Goal: Navigation & Orientation: Find specific page/section

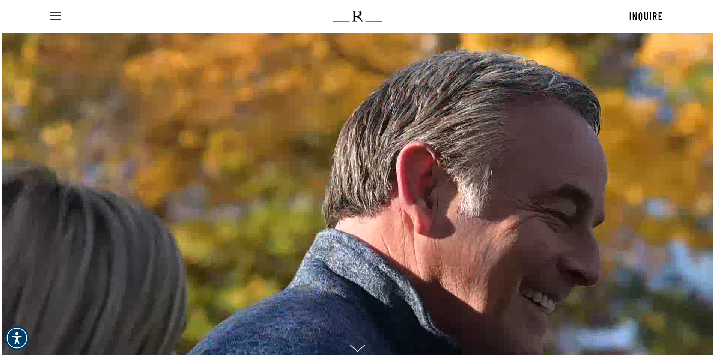
click at [54, 17] on span "Navigation Menu" at bounding box center [55, 16] width 8 height 11
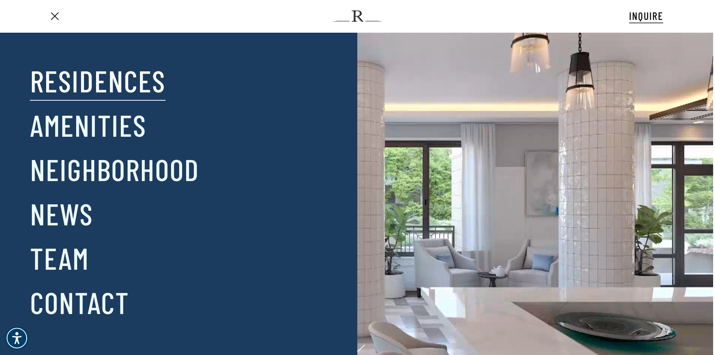
click at [83, 82] on link "Residences" at bounding box center [98, 80] width 136 height 39
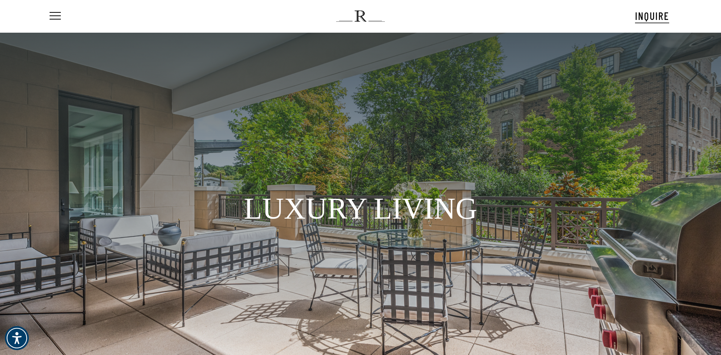
click at [342, 148] on div at bounding box center [360, 159] width 467 height 56
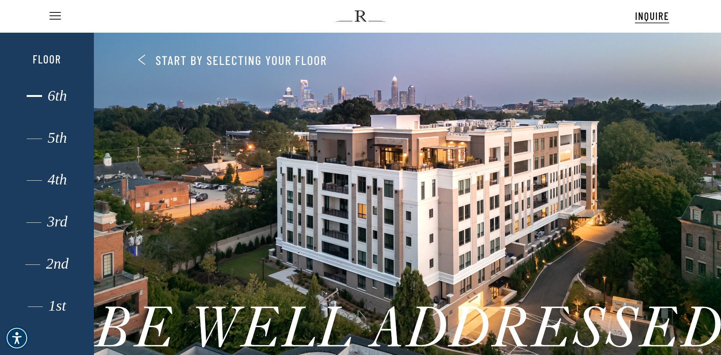
click at [64, 97] on div "6th" at bounding box center [46, 96] width 65 height 10
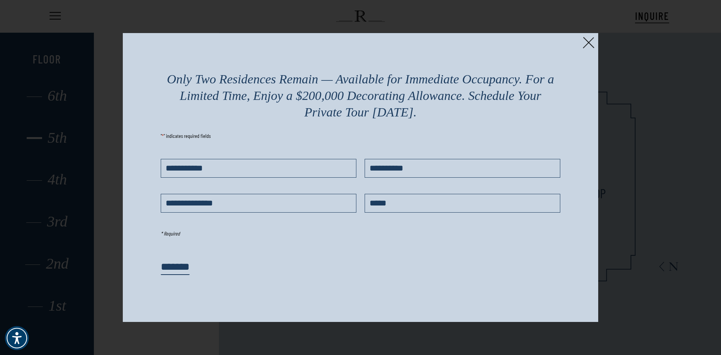
click at [55, 134] on div at bounding box center [360, 177] width 721 height 355
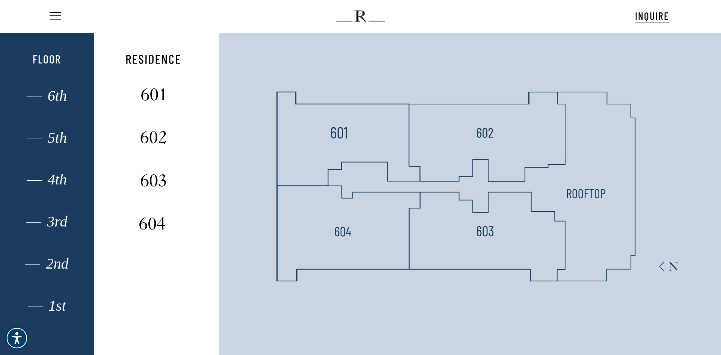
click at [55, 134] on div "5th" at bounding box center [46, 138] width 65 height 10
click at [52, 175] on div "4th" at bounding box center [46, 180] width 65 height 10
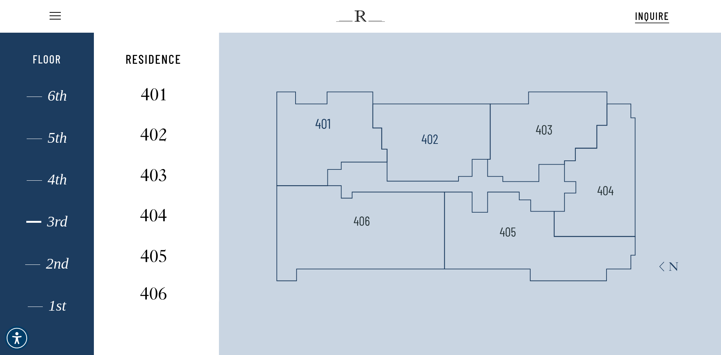
click at [46, 222] on div "3rd" at bounding box center [46, 222] width 65 height 10
click at [55, 267] on div "2nd" at bounding box center [46, 264] width 65 height 10
click at [60, 303] on div "1st" at bounding box center [46, 306] width 65 height 10
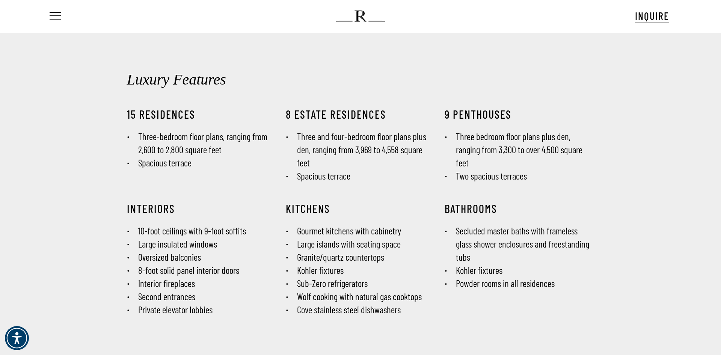
click at [233, 180] on div "15 Residences Three-bedroom floor plans, ranging from 2,600 to 2,800 square fee…" at bounding box center [201, 150] width 159 height 86
click at [63, 19] on nav "Menu" at bounding box center [59, 16] width 23 height 32
click at [57, 17] on span "Navigation Menu" at bounding box center [55, 16] width 8 height 11
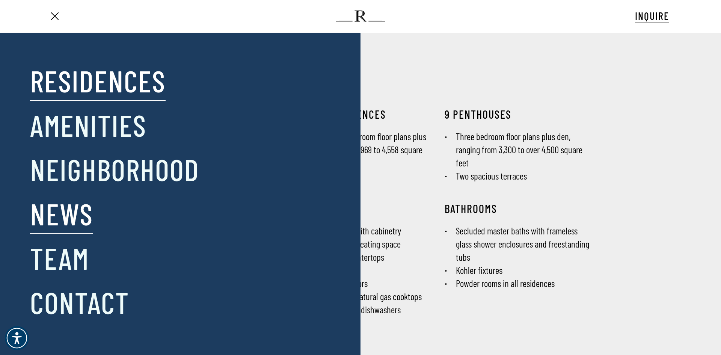
click at [75, 225] on link "News" at bounding box center [61, 213] width 63 height 39
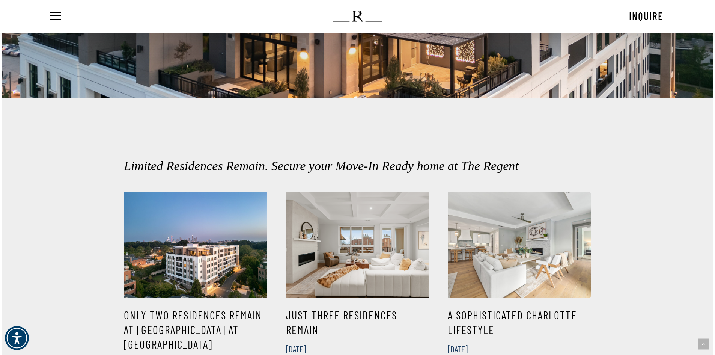
scroll to position [239, 0]
